Goal: Information Seeking & Learning: Learn about a topic

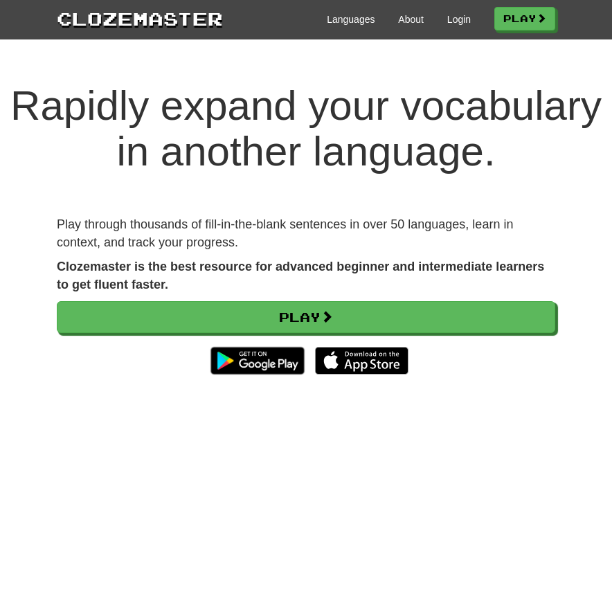
click at [460, 26] on div "Languages About Login Play" at bounding box center [389, 19] width 332 height 26
click at [460, 27] on div "Languages About Login Play" at bounding box center [389, 19] width 332 height 26
click at [449, 22] on link "Login" at bounding box center [459, 19] width 24 height 14
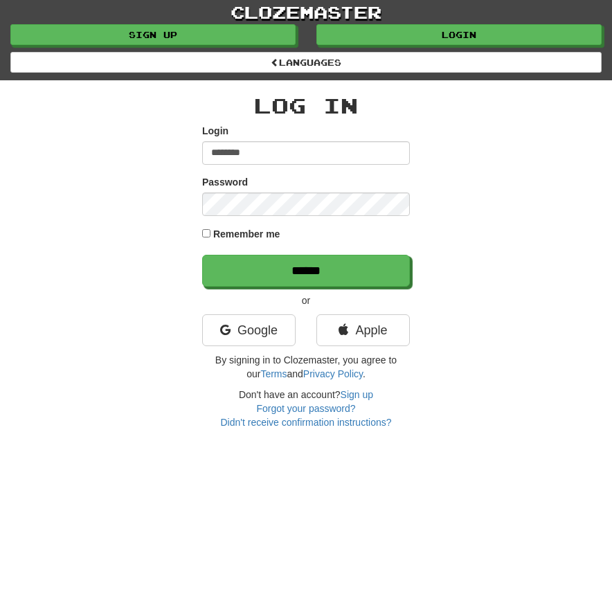
type input "********"
click at [306, 269] on input "******" at bounding box center [306, 271] width 208 height 32
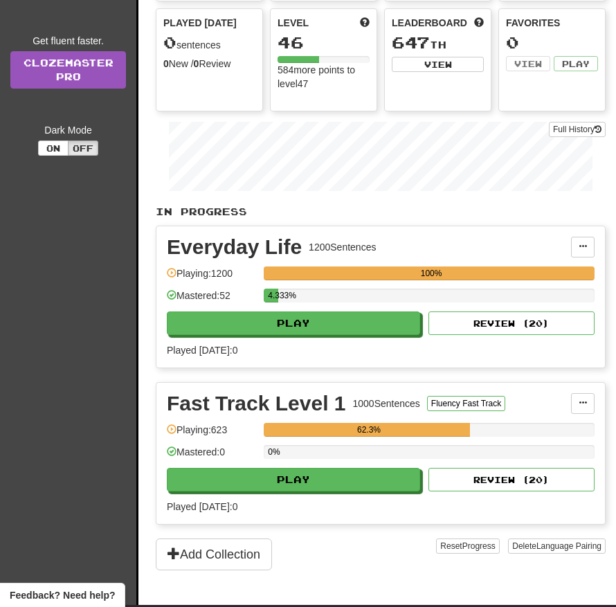
scroll to position [194, 0]
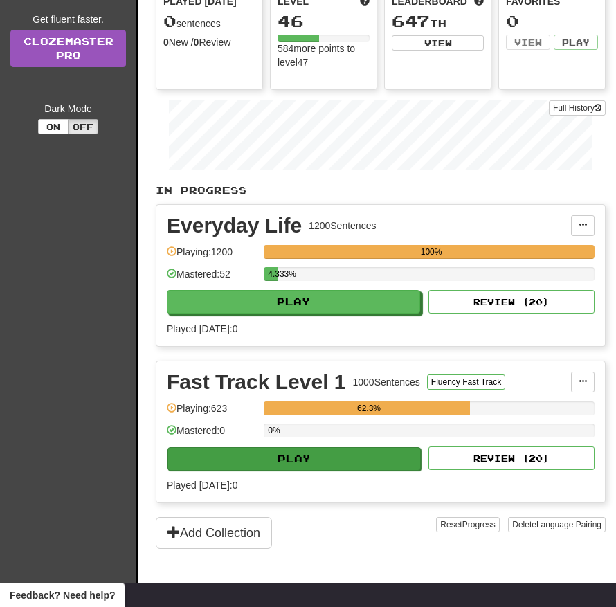
click at [343, 460] on button "Play" at bounding box center [294, 459] width 253 height 24
select select "**"
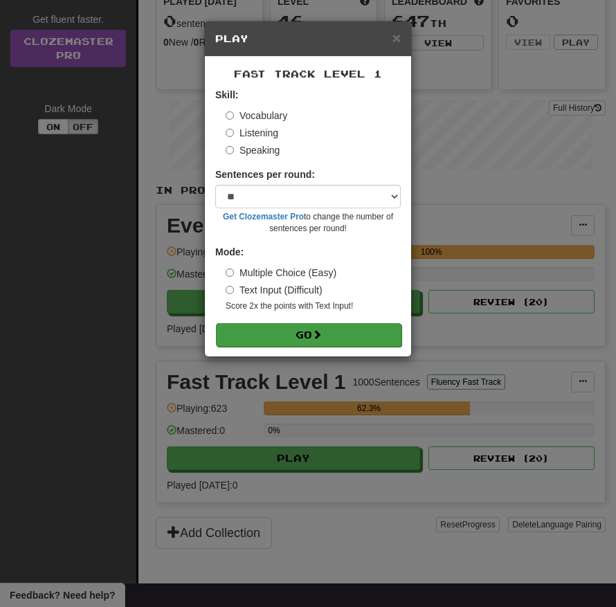
click at [319, 337] on span at bounding box center [317, 335] width 10 height 10
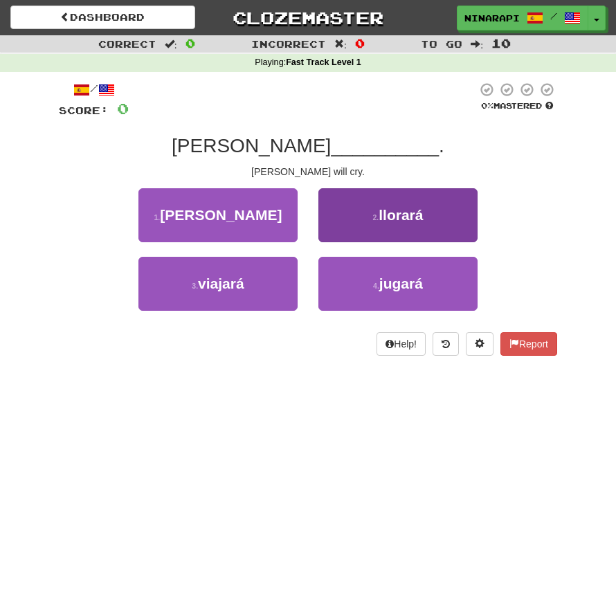
click at [358, 200] on button "2 . llorará" at bounding box center [398, 215] width 159 height 54
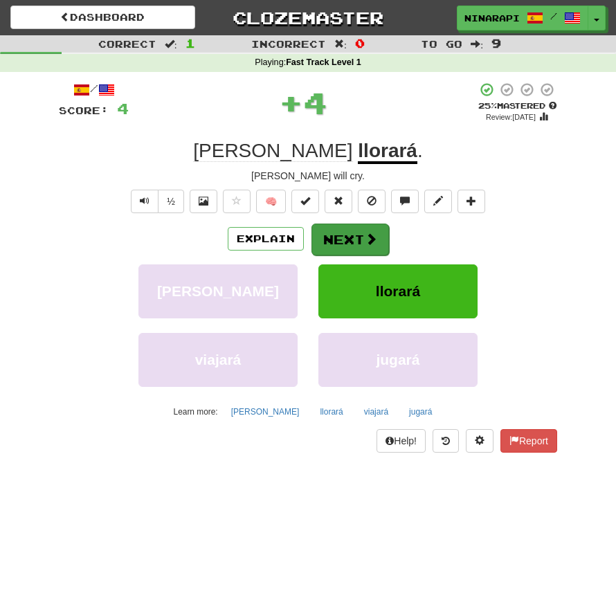
click at [333, 247] on button "Next" at bounding box center [351, 240] width 78 height 32
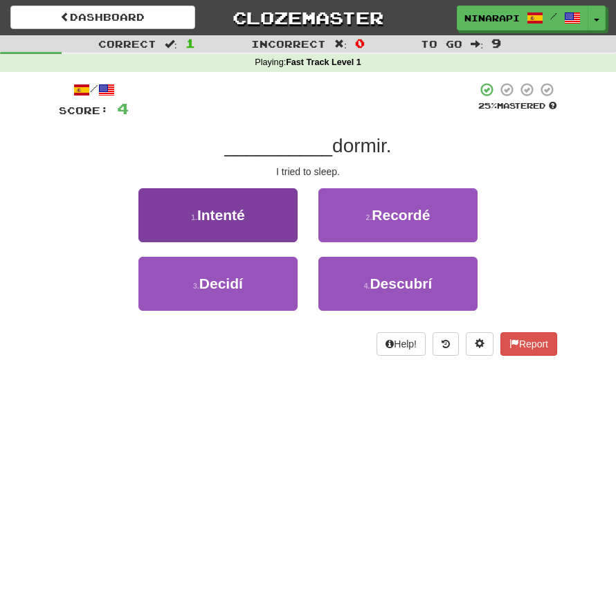
click at [274, 209] on button "1 . Intenté" at bounding box center [217, 215] width 159 height 54
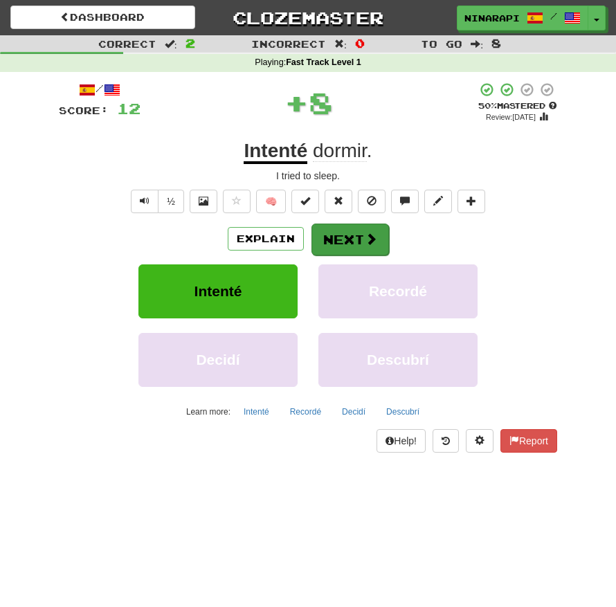
click at [365, 235] on span at bounding box center [371, 239] width 12 height 12
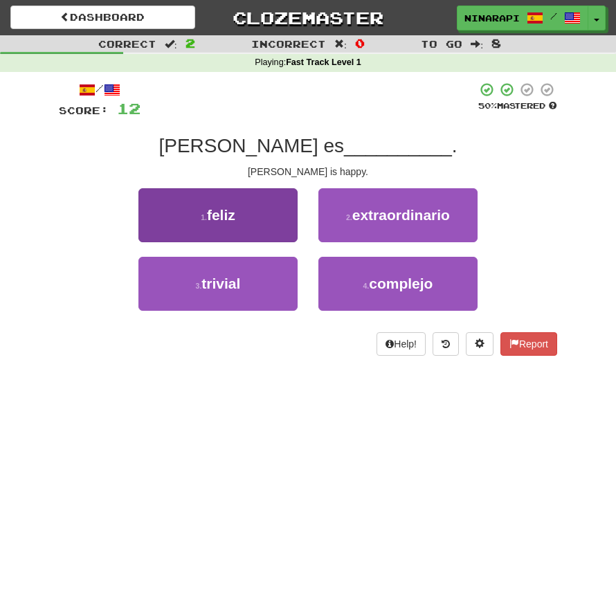
click at [244, 225] on button "1 . feliz" at bounding box center [217, 215] width 159 height 54
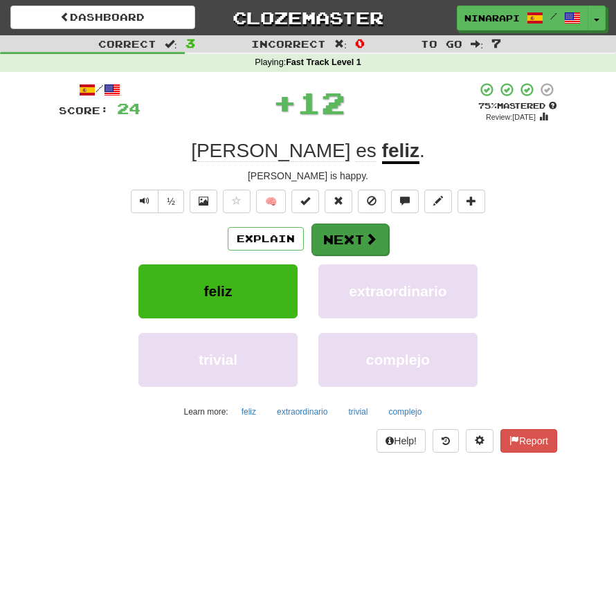
click at [355, 243] on button "Next" at bounding box center [351, 240] width 78 height 32
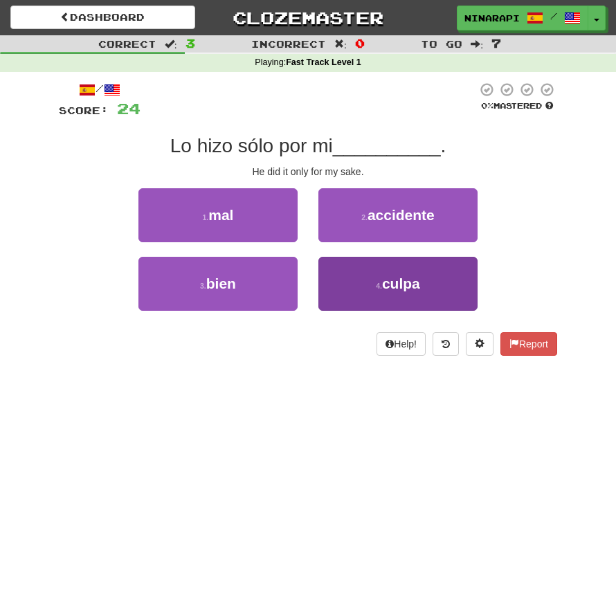
click at [350, 277] on button "4 . culpa" at bounding box center [398, 284] width 159 height 54
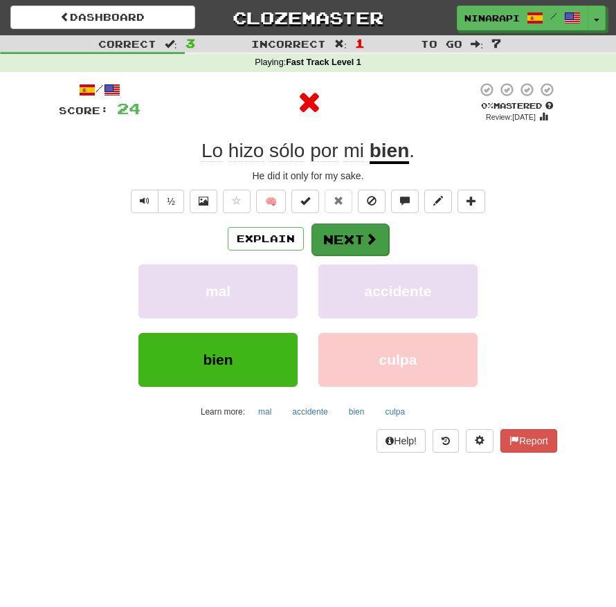
click at [346, 235] on button "Next" at bounding box center [351, 240] width 78 height 32
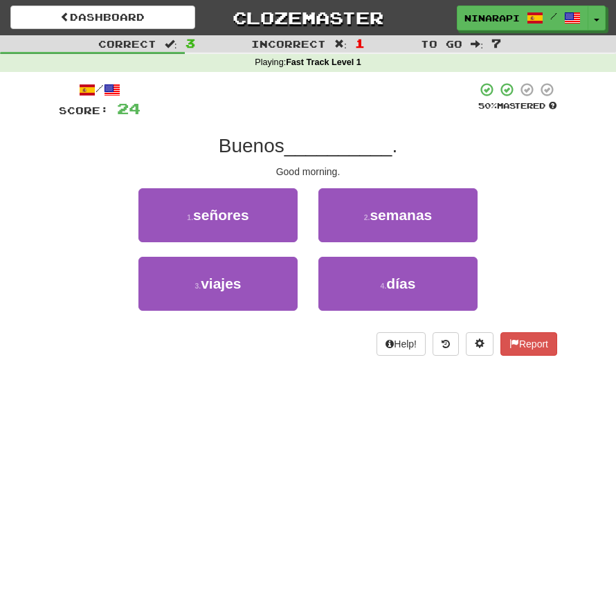
click at [57, 235] on div "/ Score: 24 50 % Mastered Buenos __________ . Good morning. 1 . señores 2 . sem…" at bounding box center [307, 223] width 519 height 303
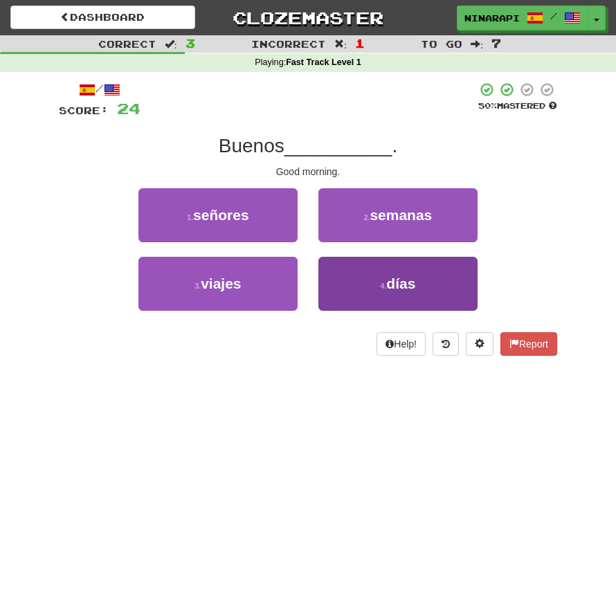
click at [335, 258] on button "4 . días" at bounding box center [398, 284] width 159 height 54
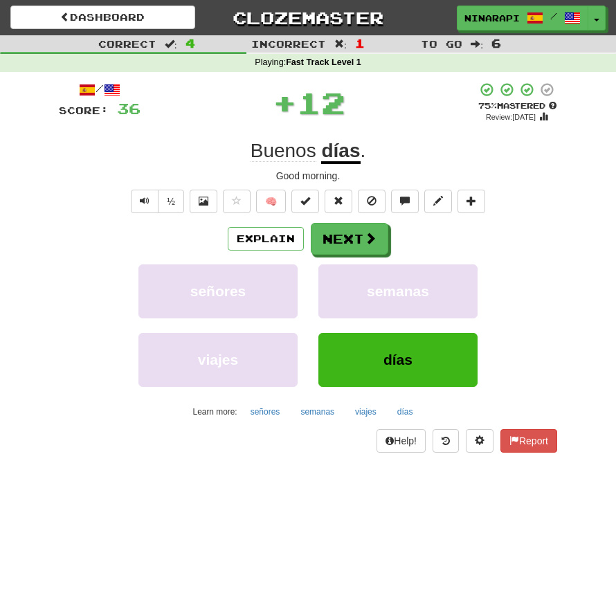
click at [343, 216] on div "/ Score: 36 + 12 75 % Mastered Review: 2025-11-14 Buenos días . Good morning. ½…" at bounding box center [308, 268] width 499 height 372
click at [343, 235] on button "Next" at bounding box center [351, 240] width 78 height 32
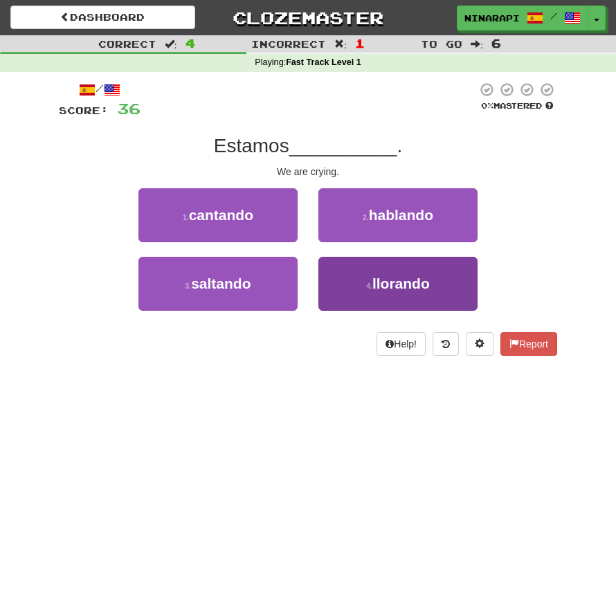
click at [420, 286] on span "llorando" at bounding box center [401, 284] width 57 height 16
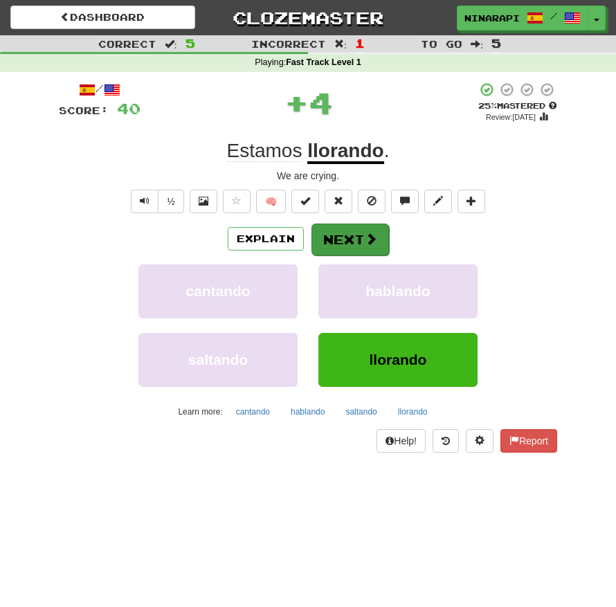
click at [374, 249] on button "Next" at bounding box center [351, 240] width 78 height 32
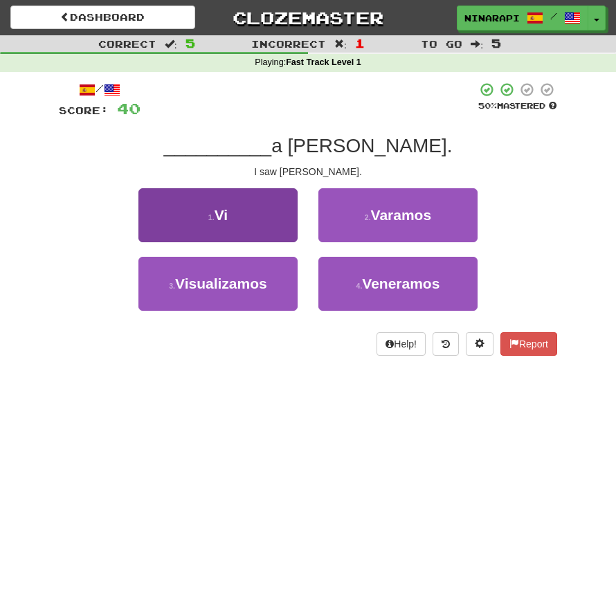
click at [256, 208] on button "1 . Vi" at bounding box center [217, 215] width 159 height 54
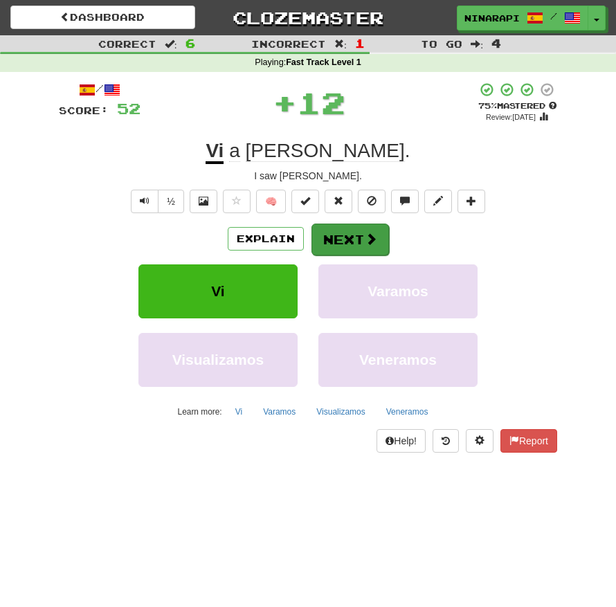
click at [348, 238] on button "Next" at bounding box center [351, 240] width 78 height 32
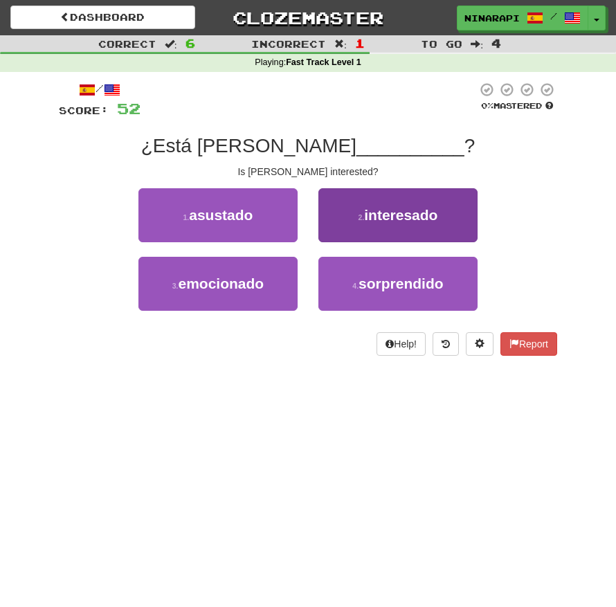
click at [418, 207] on span "interesado" at bounding box center [400, 215] width 73 height 16
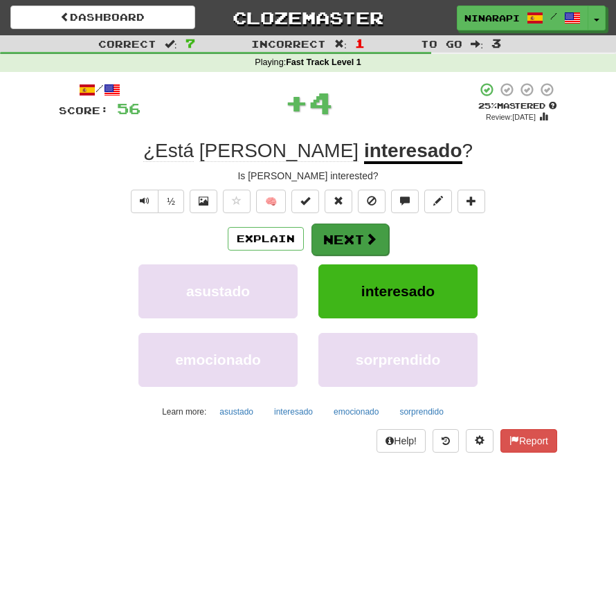
click at [363, 247] on button "Next" at bounding box center [351, 240] width 78 height 32
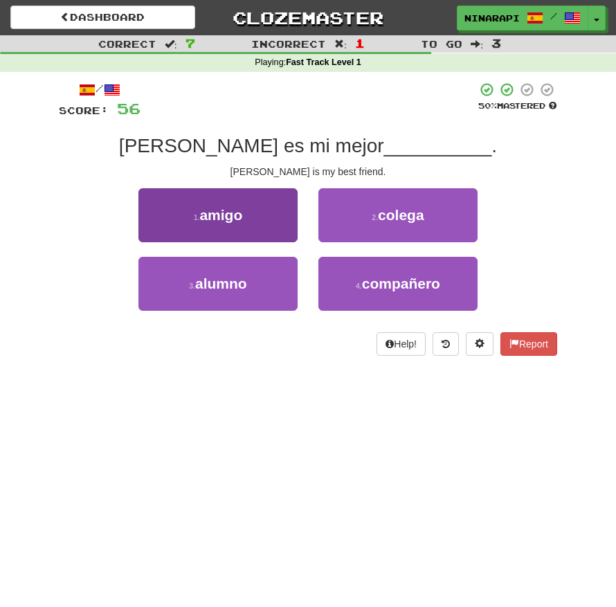
click at [224, 220] on span "amigo" at bounding box center [220, 215] width 43 height 16
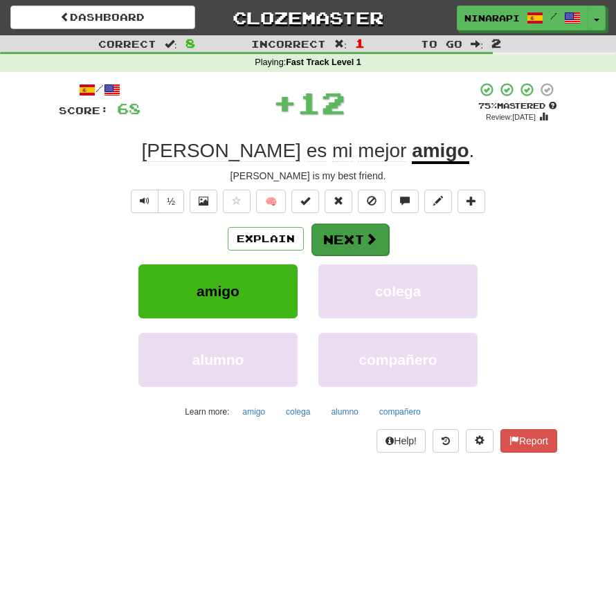
click at [370, 236] on span at bounding box center [371, 239] width 12 height 12
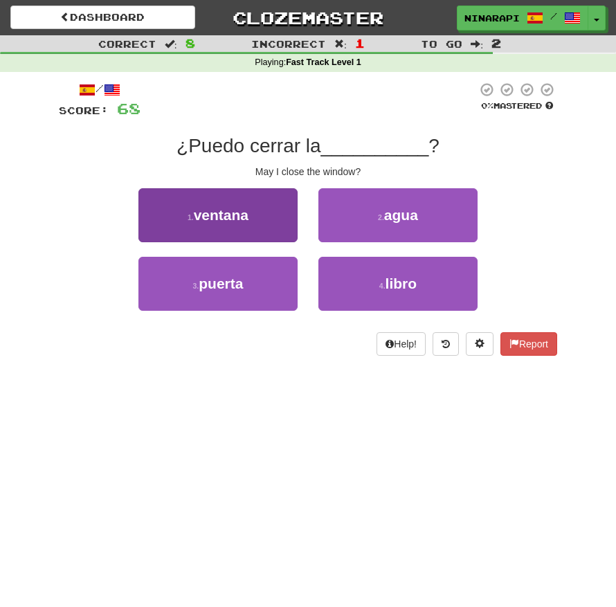
click at [269, 213] on button "1 . ventana" at bounding box center [217, 215] width 159 height 54
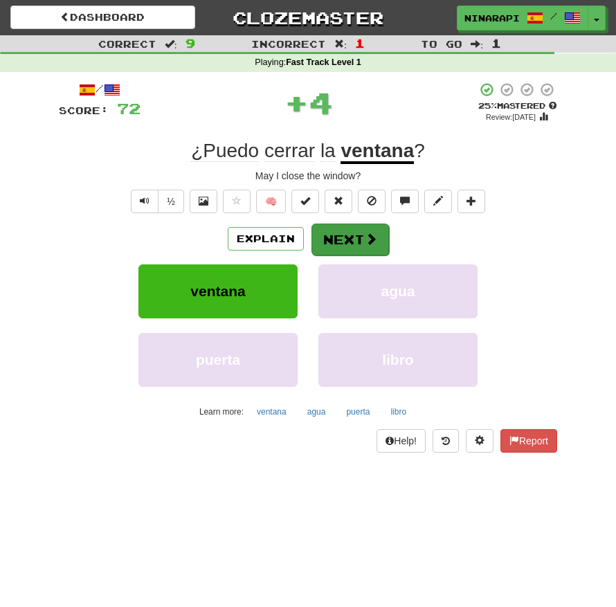
click at [355, 244] on button "Next" at bounding box center [351, 240] width 78 height 32
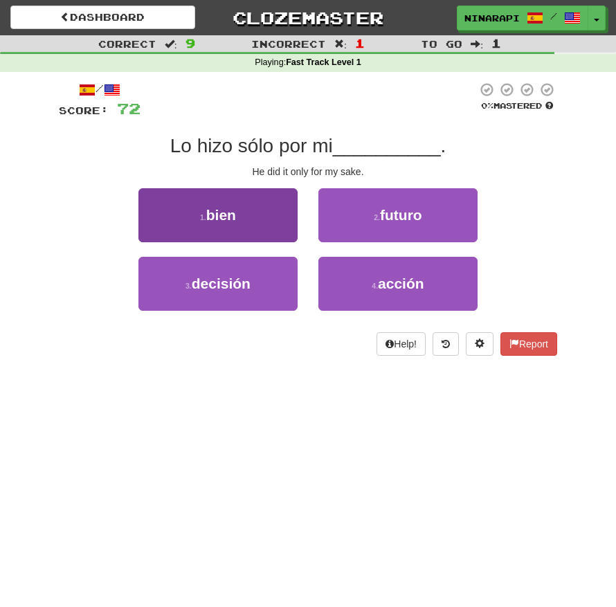
click at [251, 231] on button "1 . bien" at bounding box center [217, 215] width 159 height 54
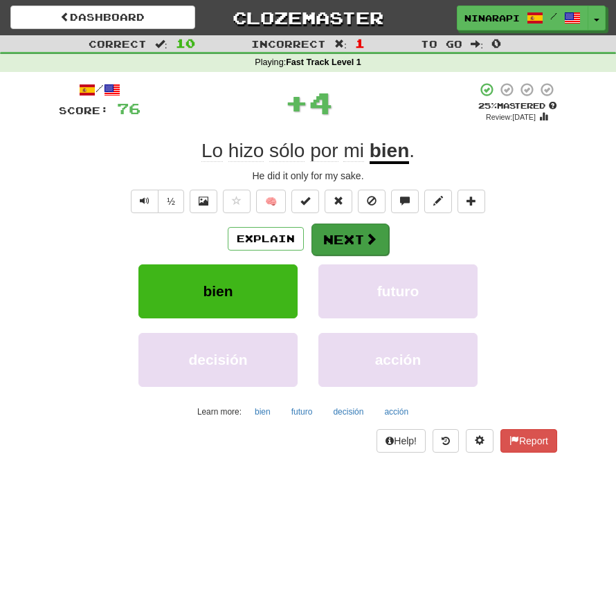
click at [359, 249] on button "Next" at bounding box center [351, 240] width 78 height 32
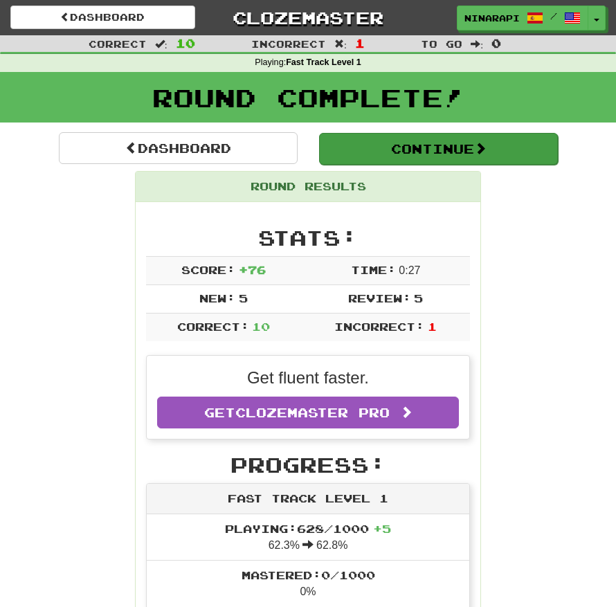
click at [414, 147] on button "Continue" at bounding box center [438, 149] width 239 height 32
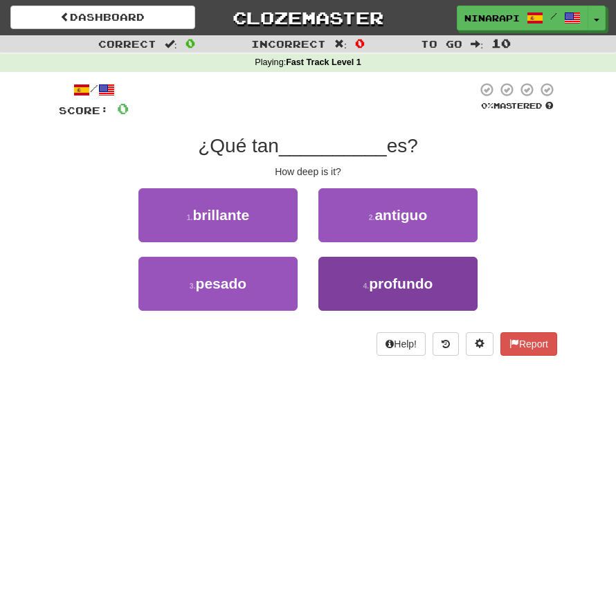
click at [379, 307] on button "4 . profundo" at bounding box center [398, 284] width 159 height 54
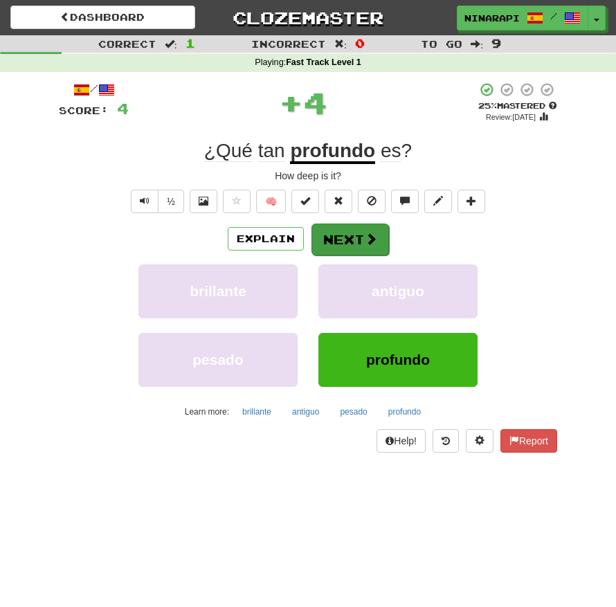
click at [346, 240] on button "Next" at bounding box center [351, 240] width 78 height 32
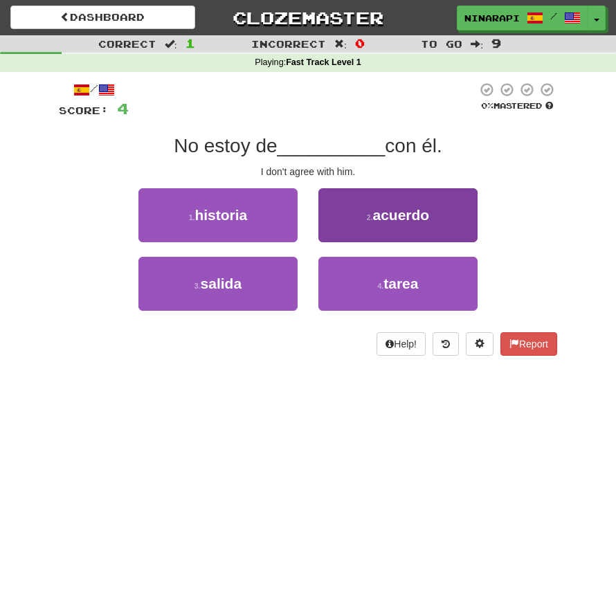
click at [348, 217] on button "2 . acuerdo" at bounding box center [398, 215] width 159 height 54
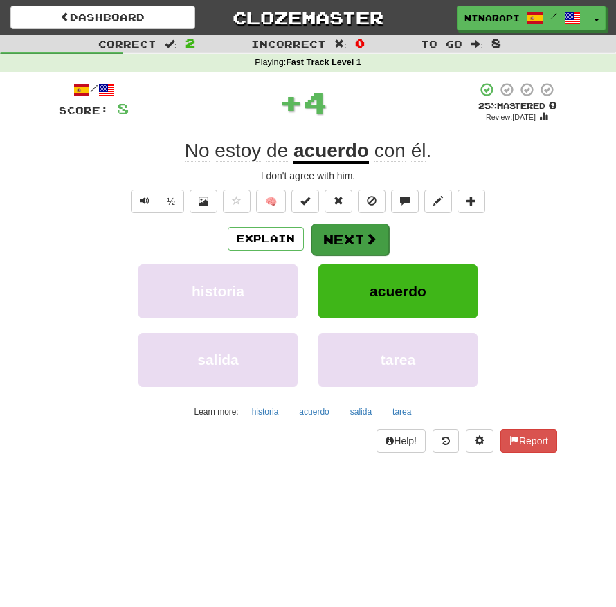
click at [352, 241] on button "Next" at bounding box center [351, 240] width 78 height 32
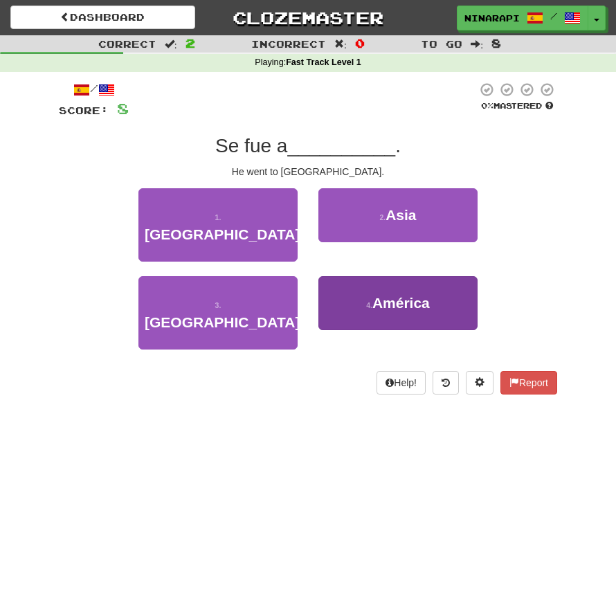
click at [380, 295] on span "América" at bounding box center [401, 303] width 57 height 16
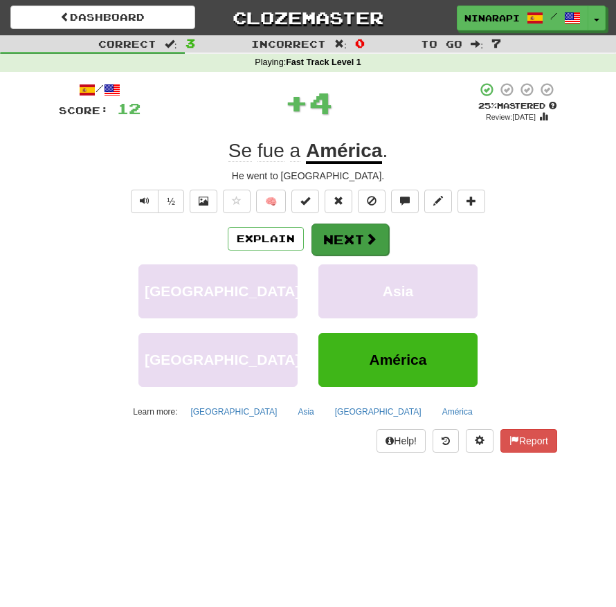
click at [364, 228] on button "Next" at bounding box center [351, 240] width 78 height 32
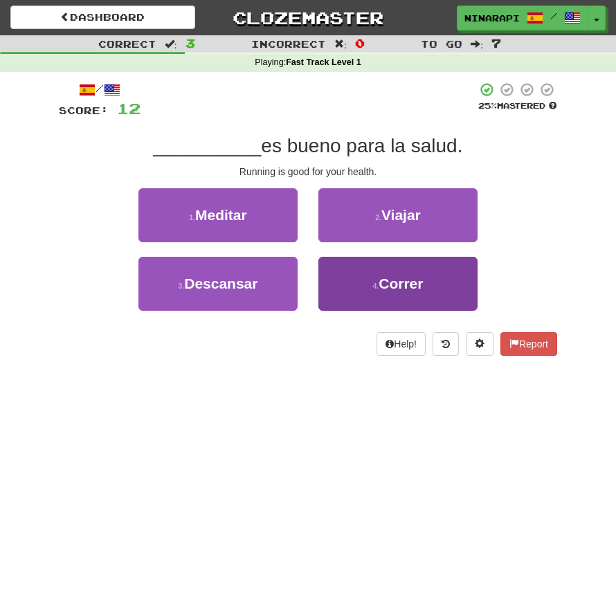
click at [350, 280] on button "4 . Correr" at bounding box center [398, 284] width 159 height 54
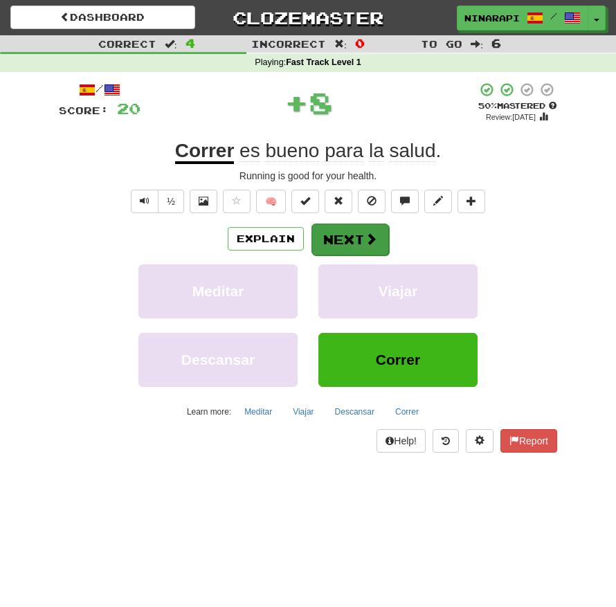
click at [330, 242] on button "Next" at bounding box center [351, 240] width 78 height 32
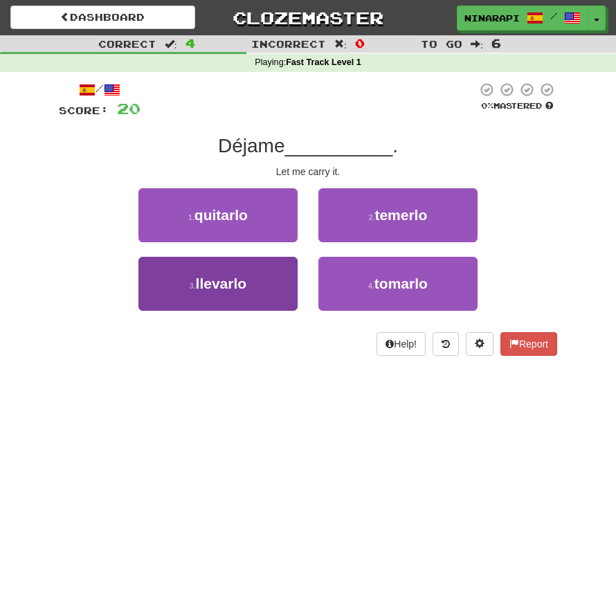
click at [277, 261] on button "3 . llevarlo" at bounding box center [217, 284] width 159 height 54
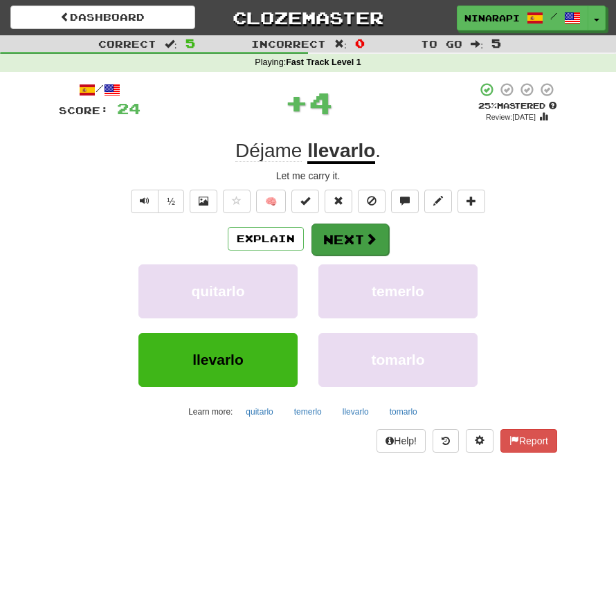
click at [340, 235] on button "Next" at bounding box center [351, 240] width 78 height 32
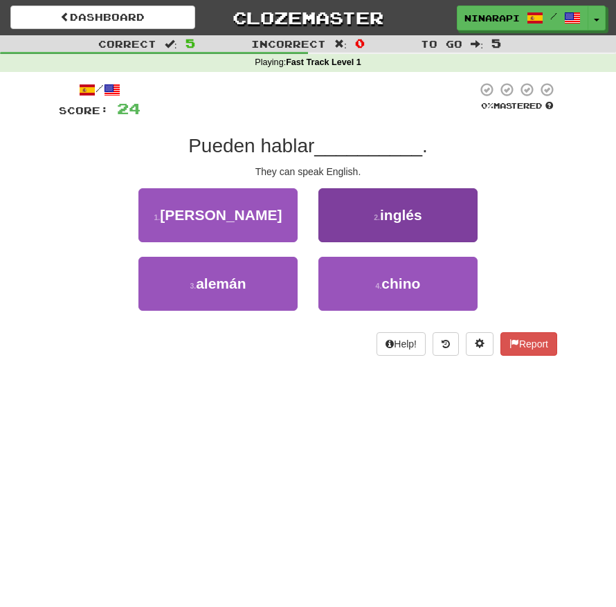
click at [395, 218] on span "inglés" at bounding box center [401, 215] width 42 height 16
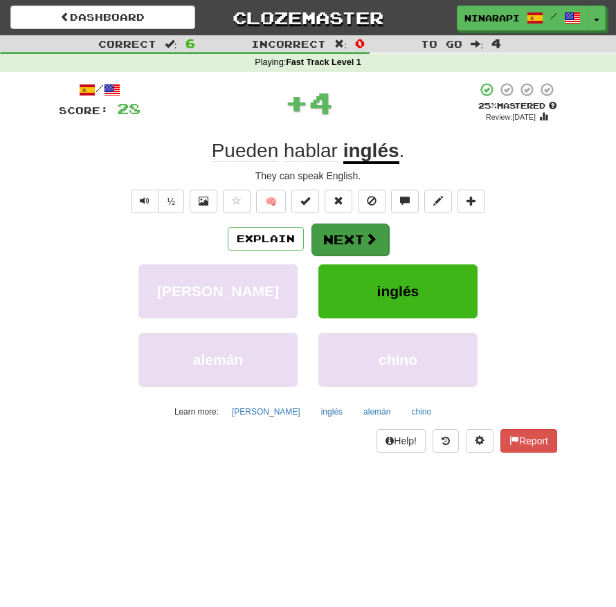
click at [365, 233] on span at bounding box center [371, 239] width 12 height 12
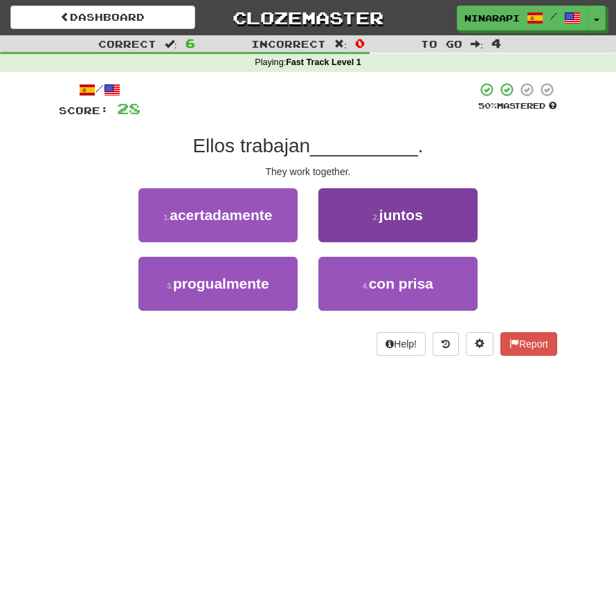
click at [388, 213] on span "juntos" at bounding box center [401, 215] width 44 height 16
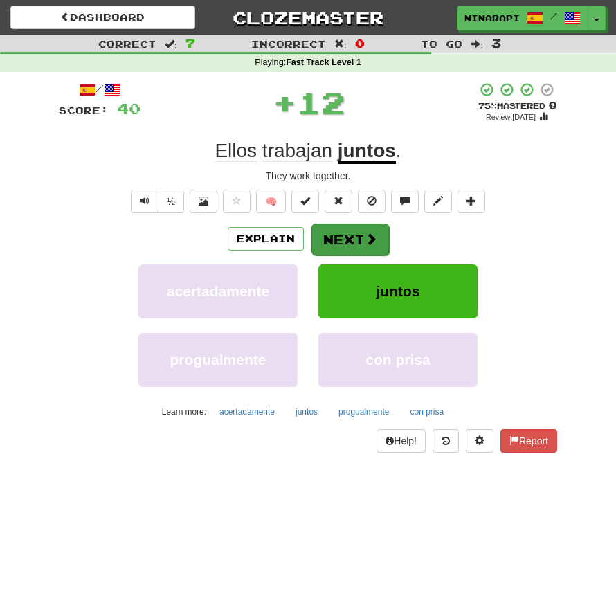
click at [352, 244] on button "Next" at bounding box center [351, 240] width 78 height 32
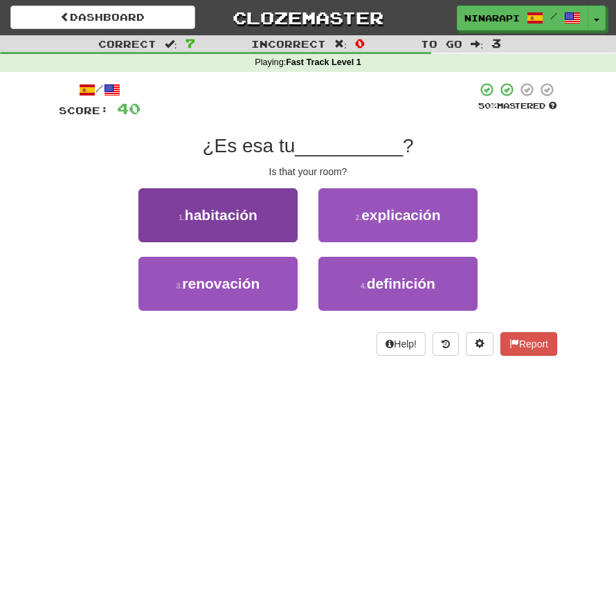
click at [269, 215] on button "1 . habitación" at bounding box center [217, 215] width 159 height 54
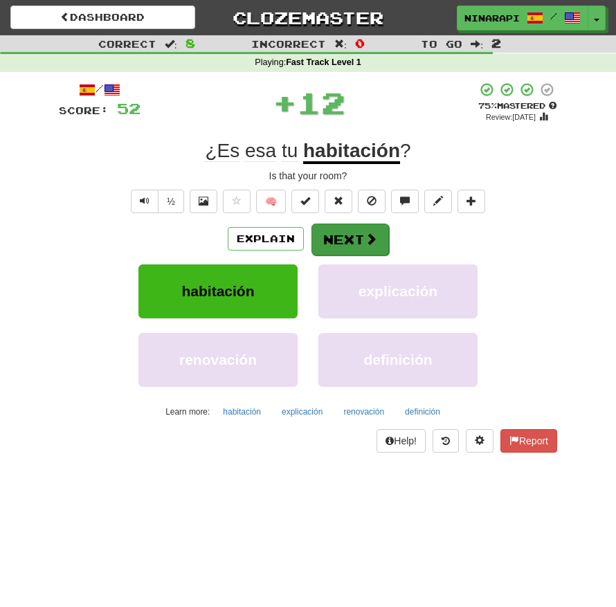
click at [341, 244] on button "Next" at bounding box center [351, 240] width 78 height 32
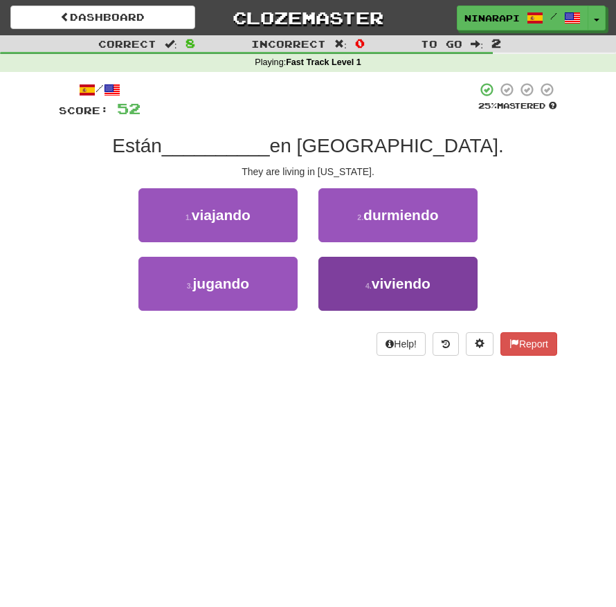
click at [402, 294] on button "4 . viviendo" at bounding box center [398, 284] width 159 height 54
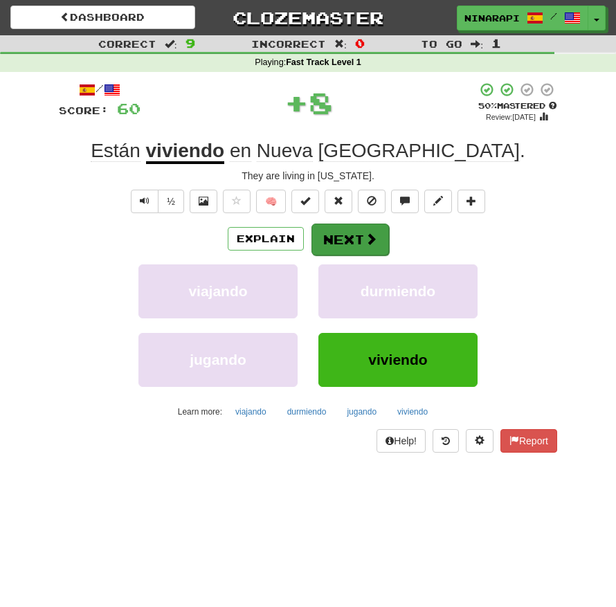
click at [348, 239] on button "Next" at bounding box center [351, 240] width 78 height 32
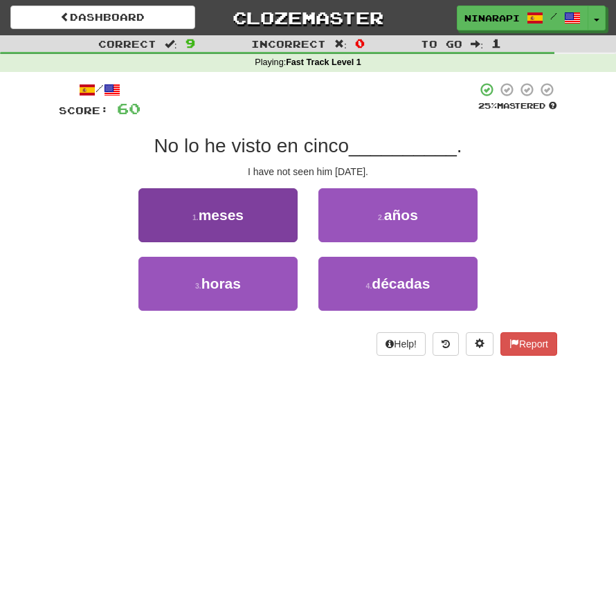
click at [251, 233] on button "1 . meses" at bounding box center [217, 215] width 159 height 54
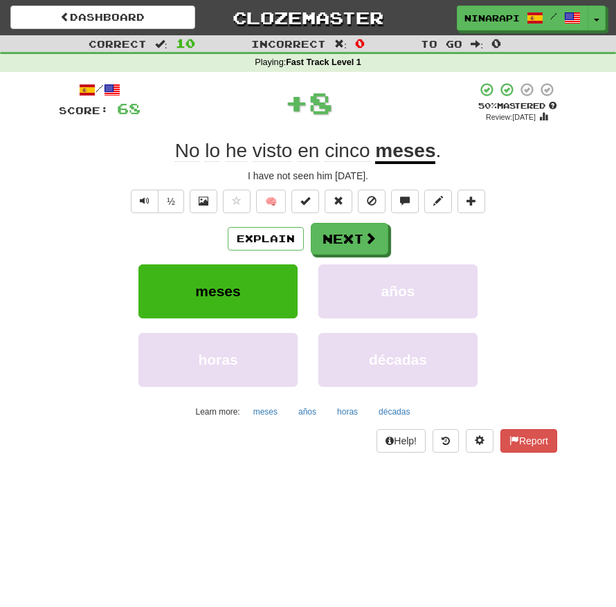
click at [339, 213] on div "/ Score: 68 + 8 50 % Mastered Review: 2025-10-25 No lo he visto en cinco meses …" at bounding box center [308, 268] width 499 height 372
click at [343, 232] on button "Next" at bounding box center [351, 240] width 78 height 32
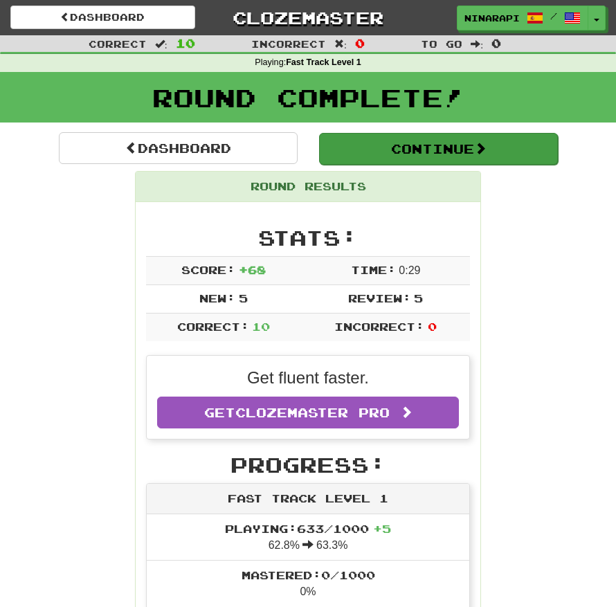
click at [368, 152] on button "Continue" at bounding box center [438, 149] width 239 height 32
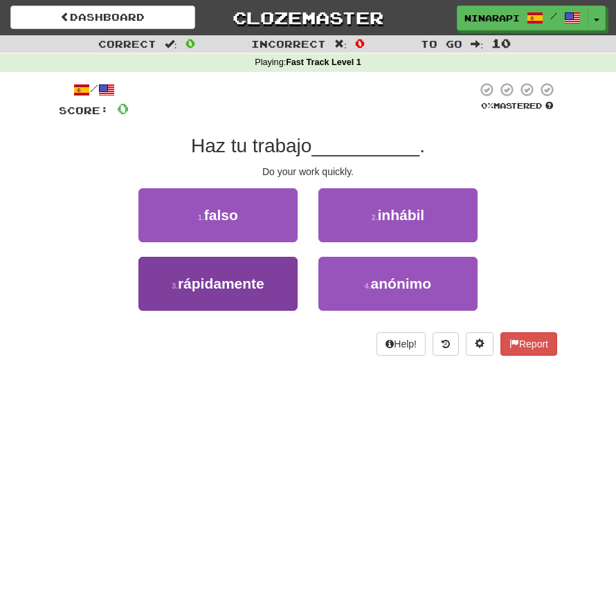
click at [243, 271] on button "3 . rápidamente" at bounding box center [217, 284] width 159 height 54
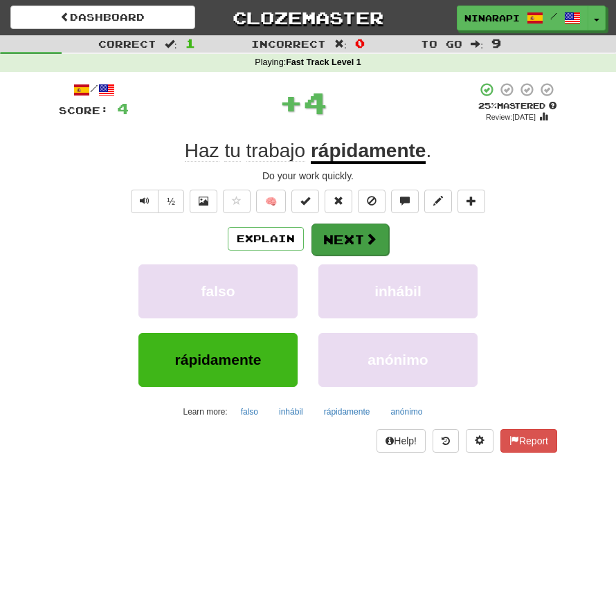
click at [328, 224] on button "Next" at bounding box center [351, 240] width 78 height 32
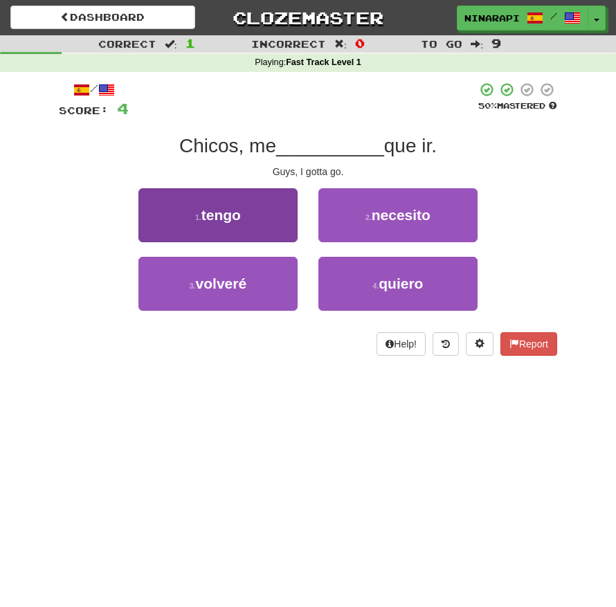
click at [274, 215] on button "1 . tengo" at bounding box center [217, 215] width 159 height 54
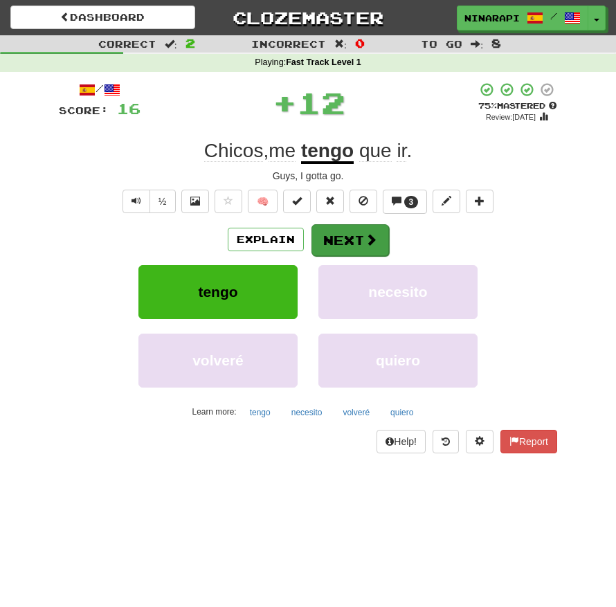
click at [352, 224] on button "Next" at bounding box center [351, 240] width 78 height 32
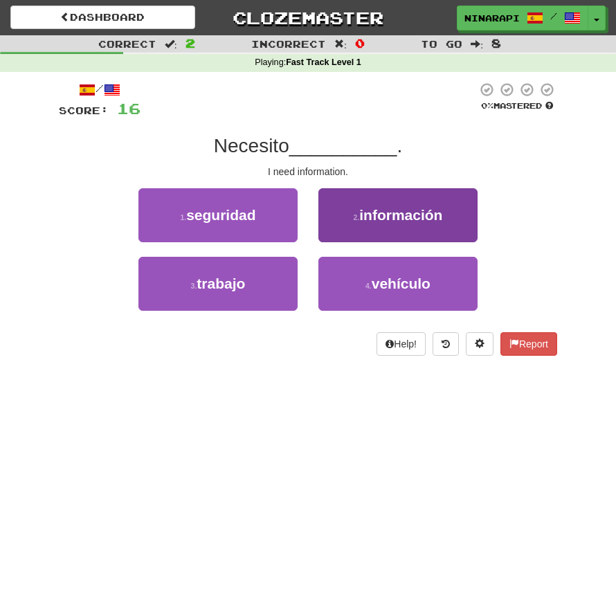
click at [366, 227] on button "2 . información" at bounding box center [398, 215] width 159 height 54
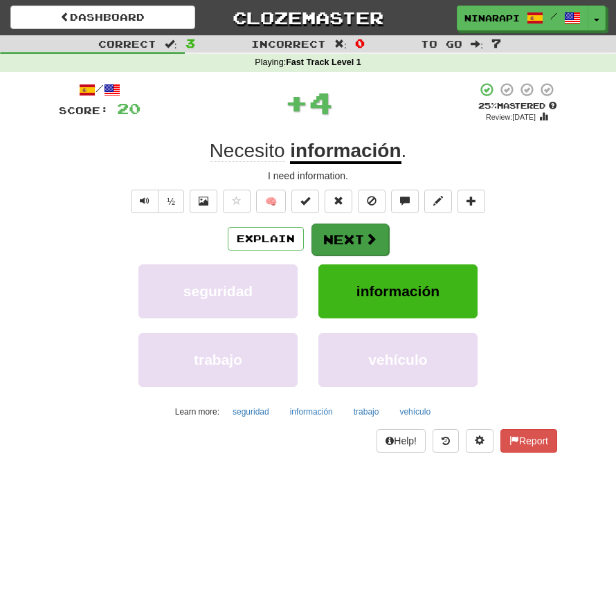
click at [368, 240] on span at bounding box center [371, 239] width 12 height 12
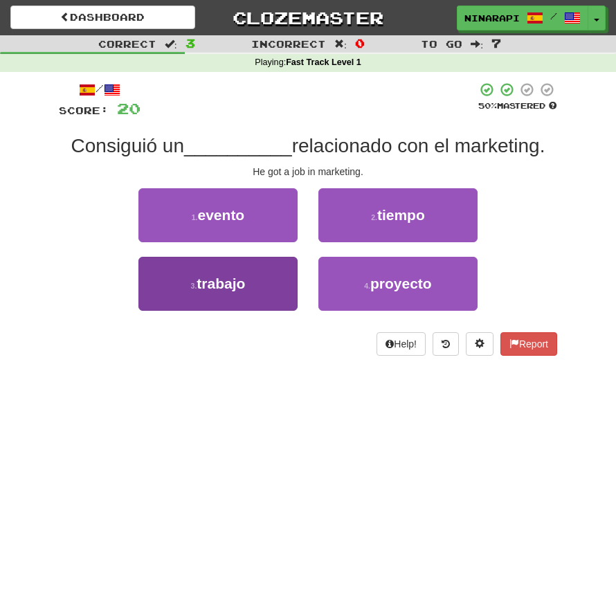
click at [240, 280] on span "trabajo" at bounding box center [221, 284] width 48 height 16
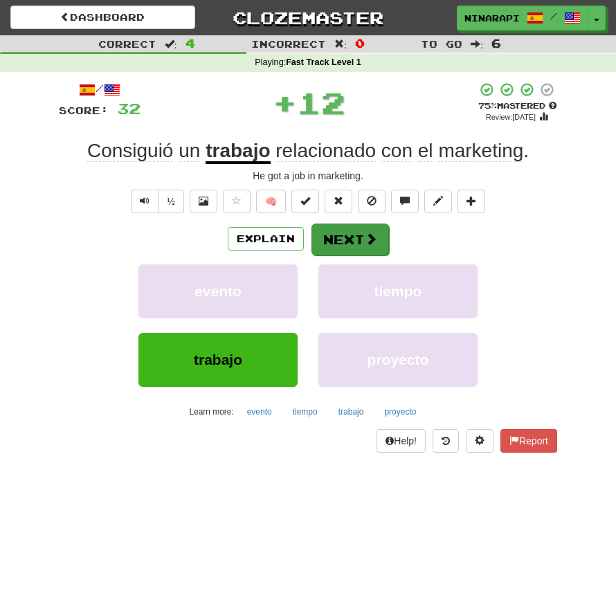
click at [324, 250] on button "Next" at bounding box center [351, 240] width 78 height 32
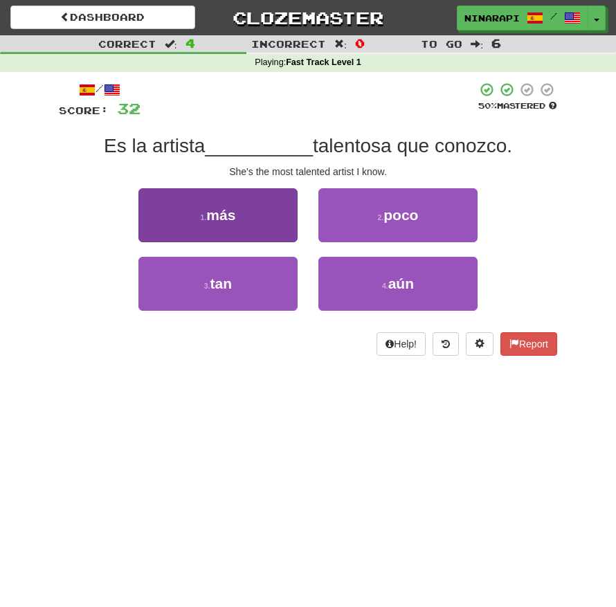
click at [274, 219] on button "1 . más" at bounding box center [217, 215] width 159 height 54
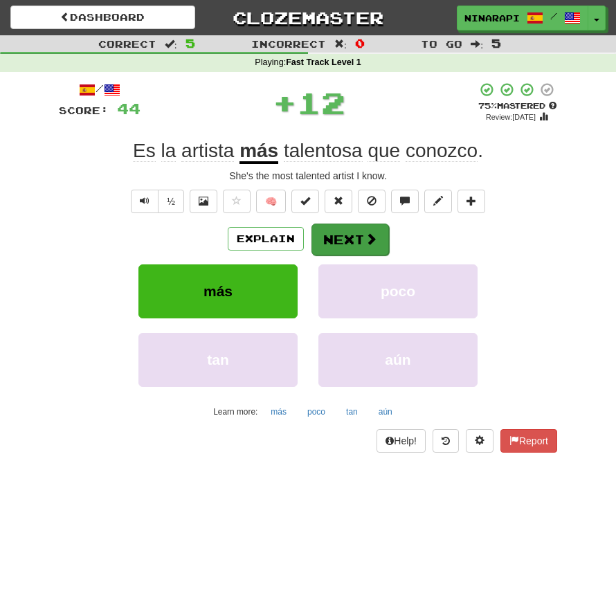
click at [365, 226] on button "Next" at bounding box center [351, 240] width 78 height 32
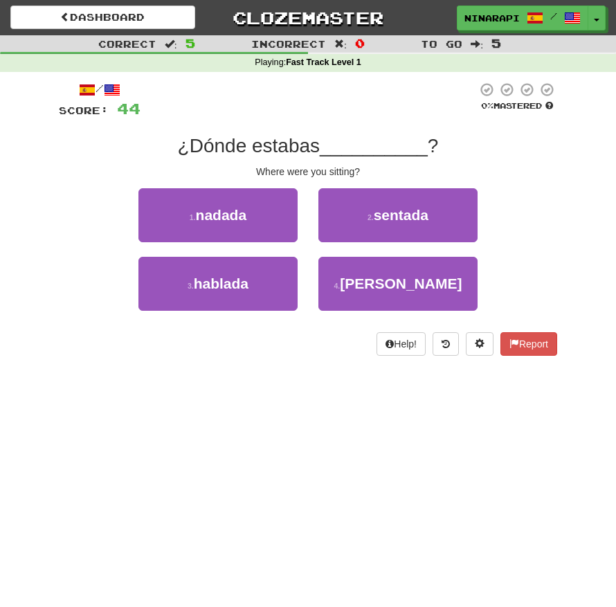
click at [387, 220] on span "sentada" at bounding box center [401, 215] width 55 height 16
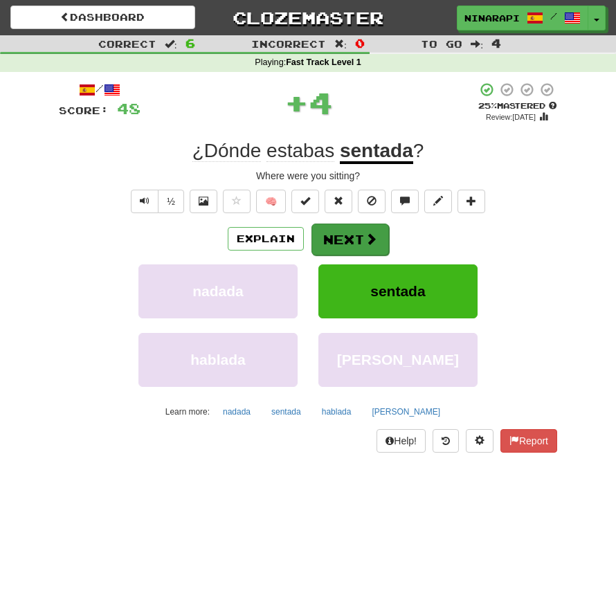
click at [377, 236] on button "Next" at bounding box center [351, 240] width 78 height 32
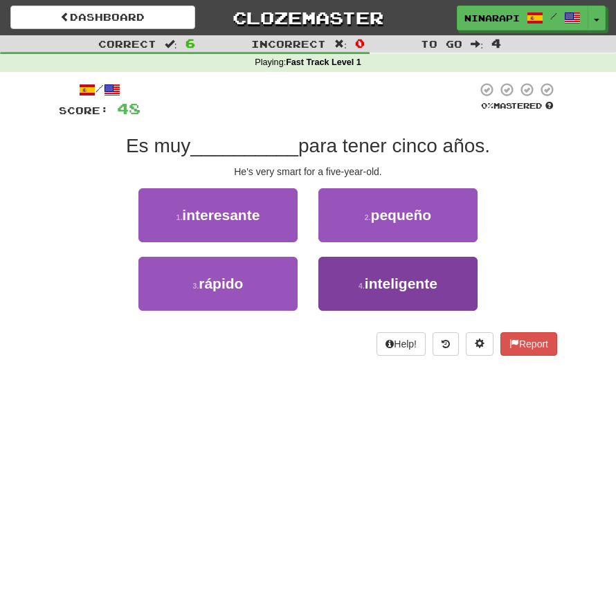
click at [345, 287] on button "4 . inteligente" at bounding box center [398, 284] width 159 height 54
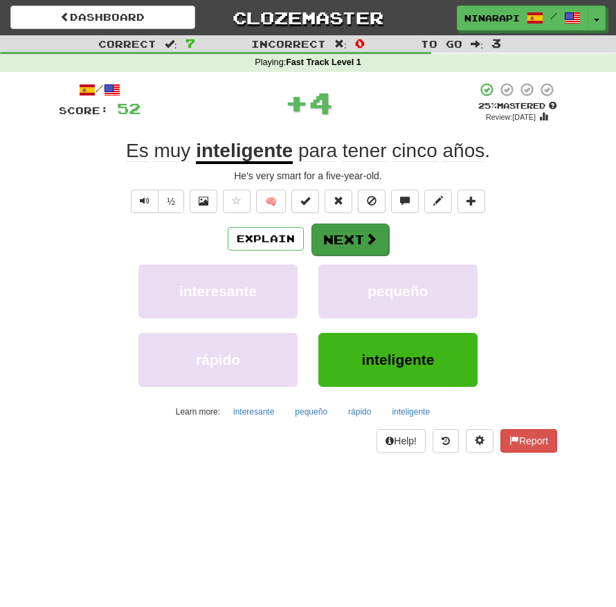
click at [326, 249] on button "Next" at bounding box center [351, 240] width 78 height 32
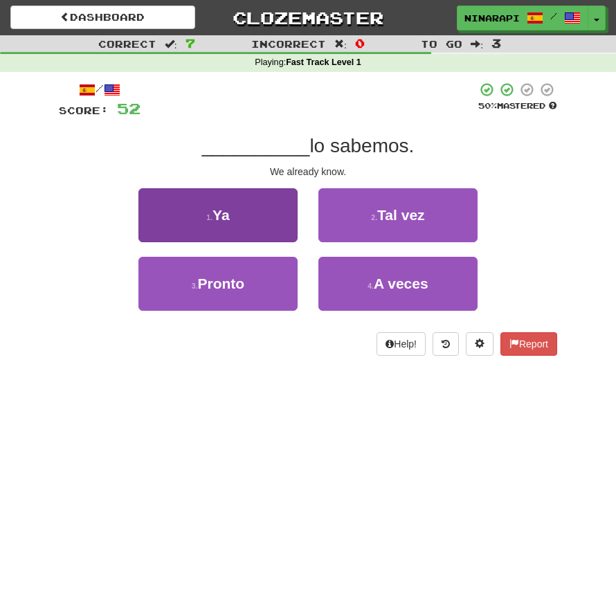
click at [251, 224] on button "1 . Ya" at bounding box center [217, 215] width 159 height 54
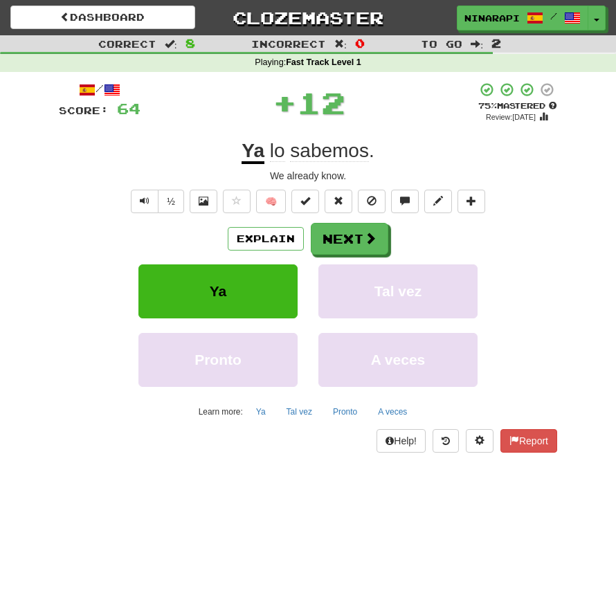
click at [338, 253] on div "Explain Next Ya Tal vez Pronto A veces Learn more: Ya Tal vez Pronto A veces" at bounding box center [308, 322] width 499 height 199
click at [336, 240] on button "Next" at bounding box center [351, 240] width 78 height 32
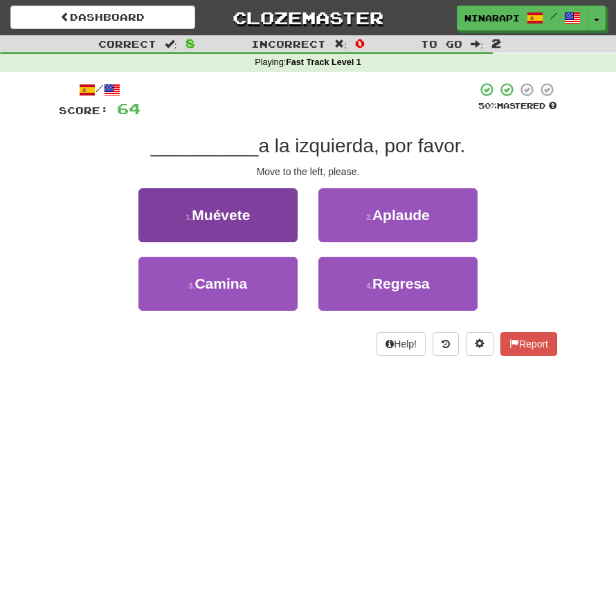
click at [274, 204] on button "1 . Muévete" at bounding box center [217, 215] width 159 height 54
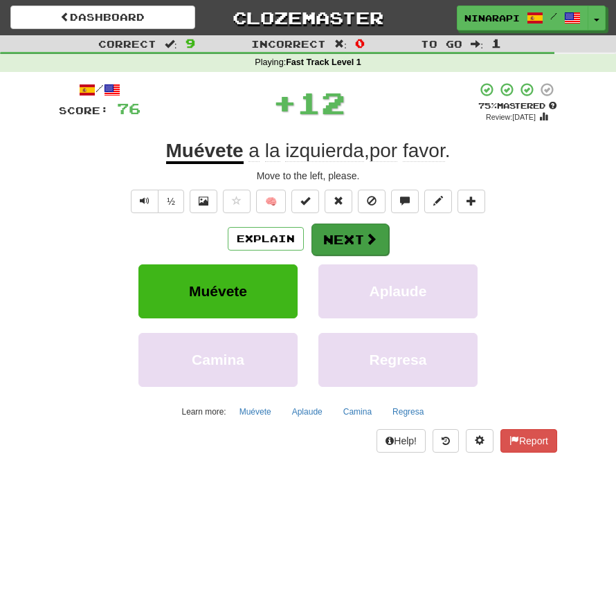
click at [341, 235] on button "Next" at bounding box center [351, 240] width 78 height 32
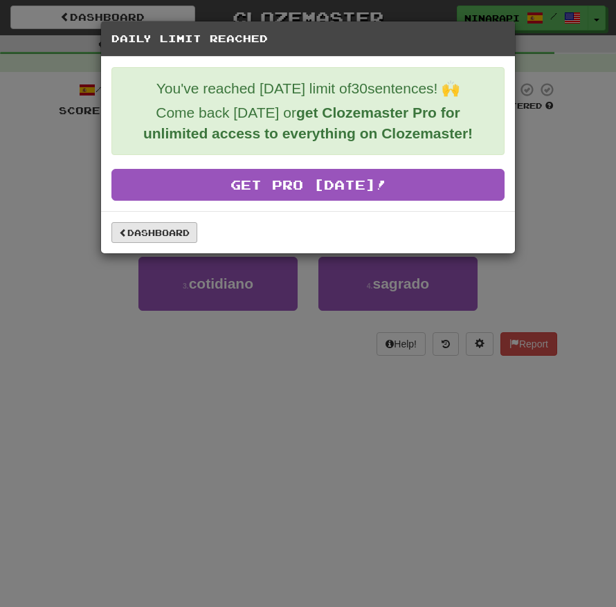
click at [177, 240] on link "Dashboard" at bounding box center [154, 232] width 86 height 21
